Goal: Transaction & Acquisition: Purchase product/service

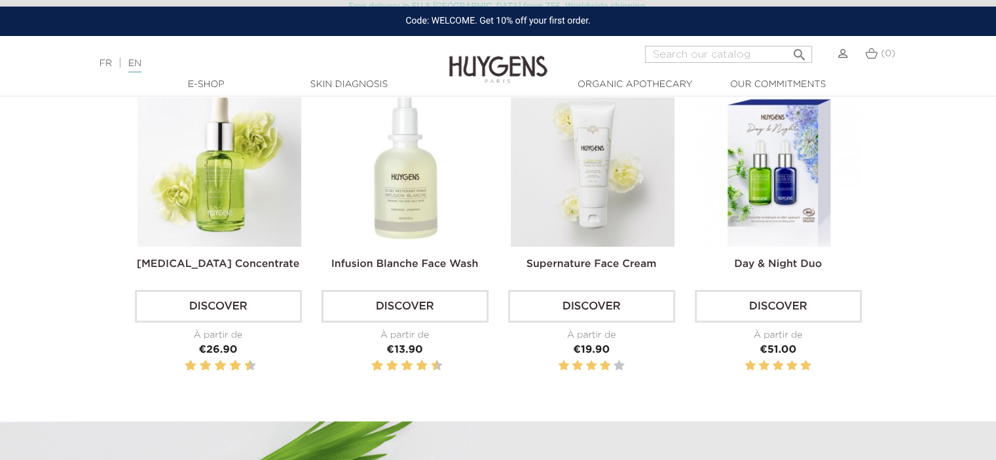
scroll to position [472, 0]
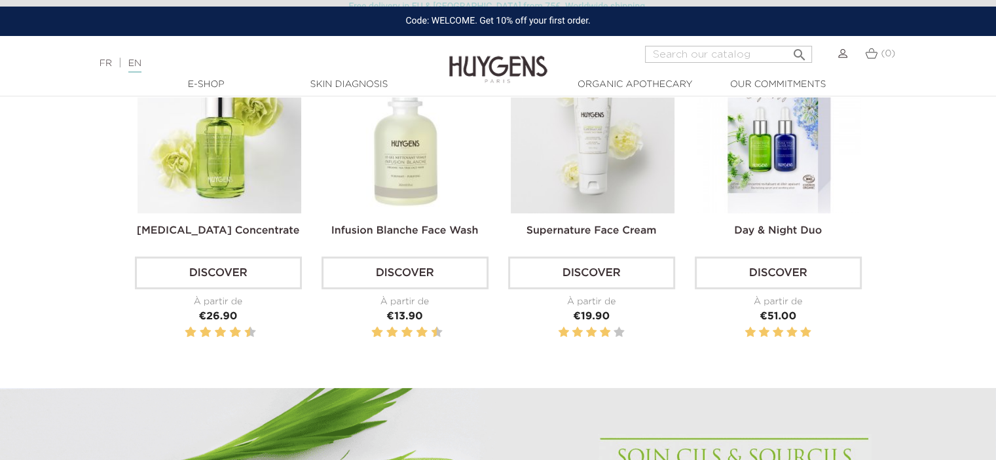
click at [597, 184] on img at bounding box center [593, 132] width 164 height 164
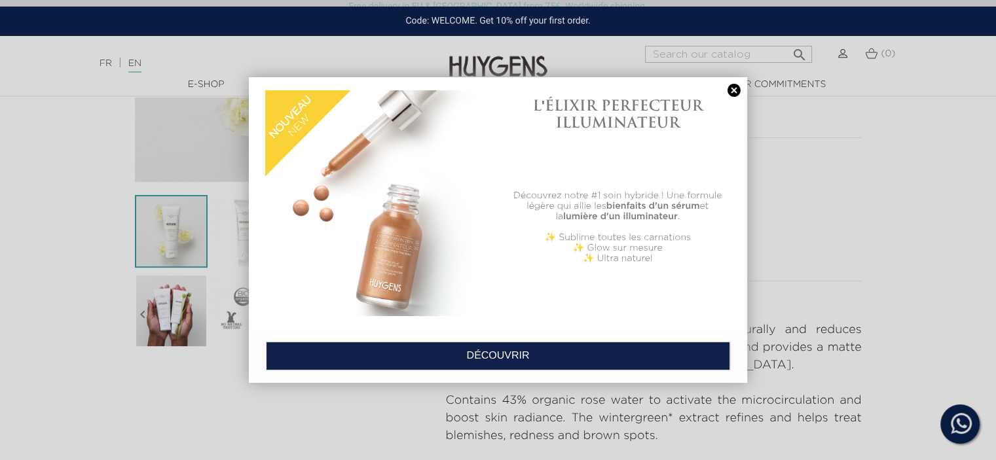
scroll to position [244, 0]
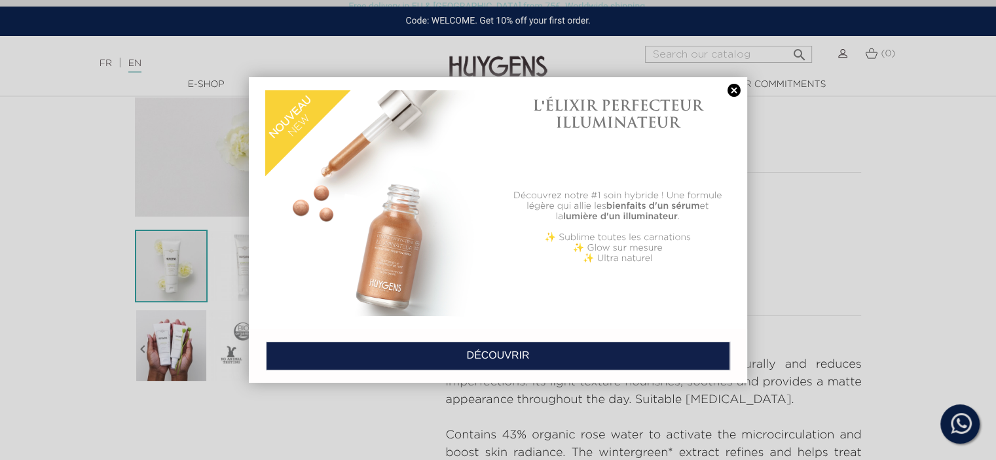
click at [734, 88] on link at bounding box center [734, 91] width 18 height 14
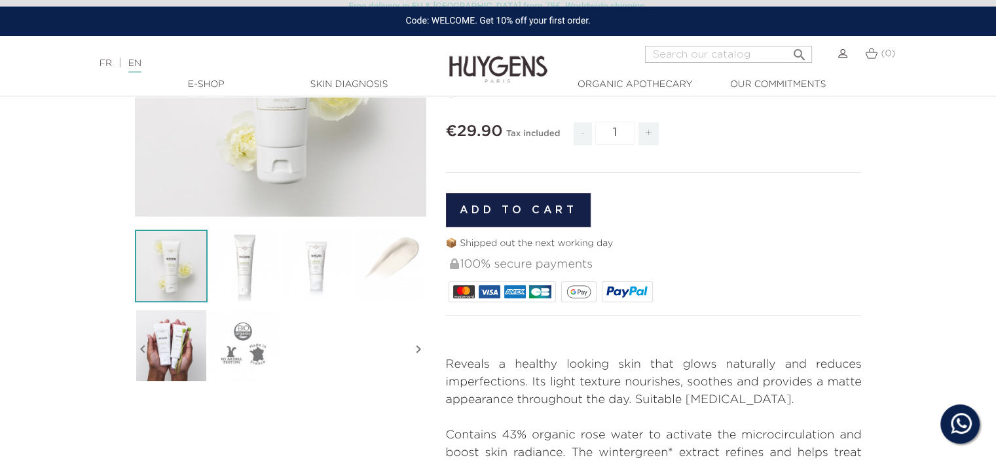
click at [513, 207] on button "Add to cart" at bounding box center [518, 210] width 145 height 34
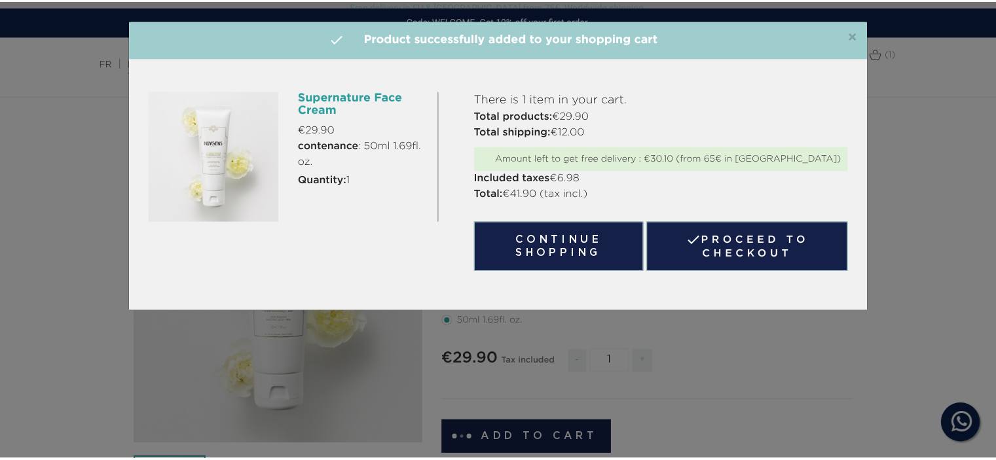
scroll to position [17, 0]
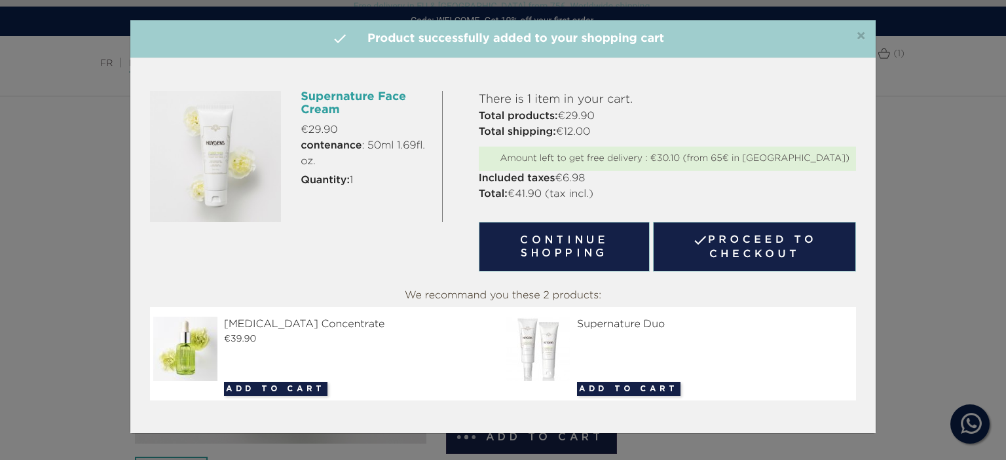
click at [862, 33] on span "×" at bounding box center [861, 37] width 10 height 16
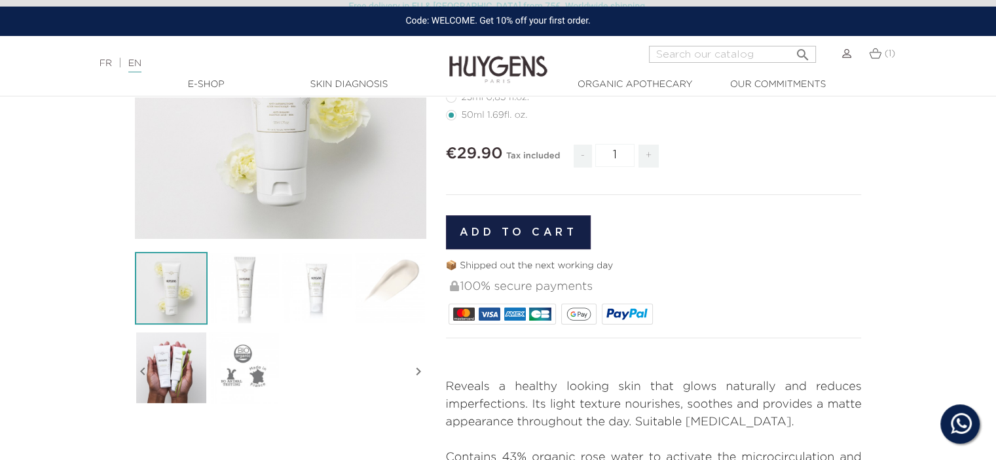
scroll to position [0, 0]
